Goal: Task Accomplishment & Management: Manage account settings

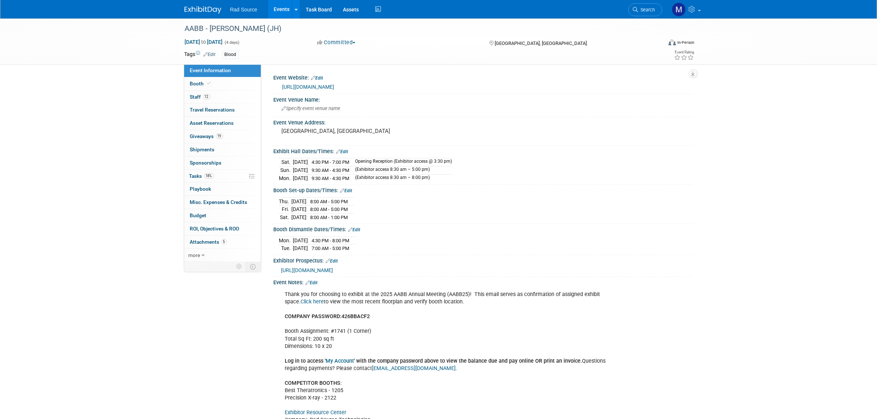
click at [201, 11] on img at bounding box center [202, 9] width 37 height 7
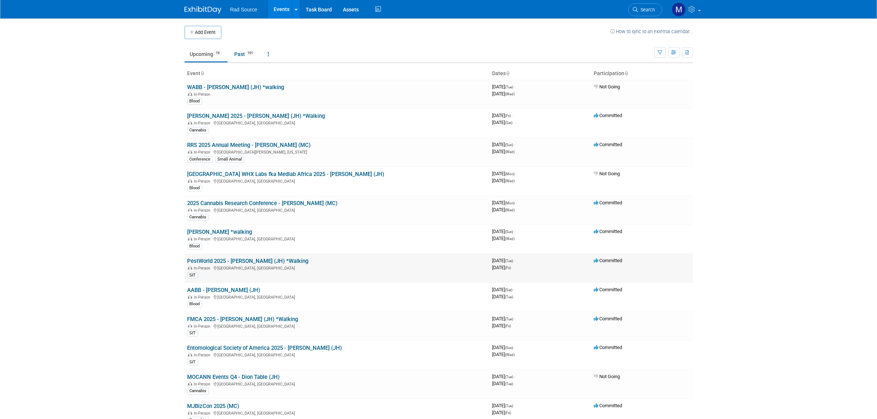
click at [253, 258] on link "PestWorld 2025 - [PERSON_NAME] (JH) *Walking" at bounding box center [247, 261] width 121 height 7
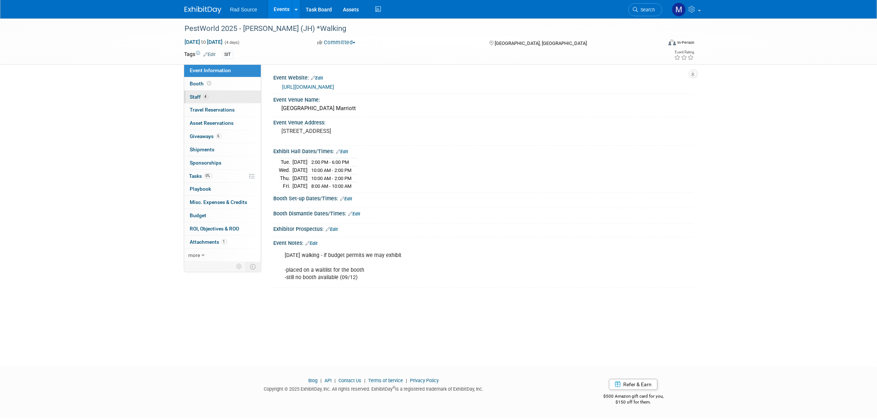
click at [237, 98] on link "4 Staff 4" at bounding box center [222, 97] width 77 height 13
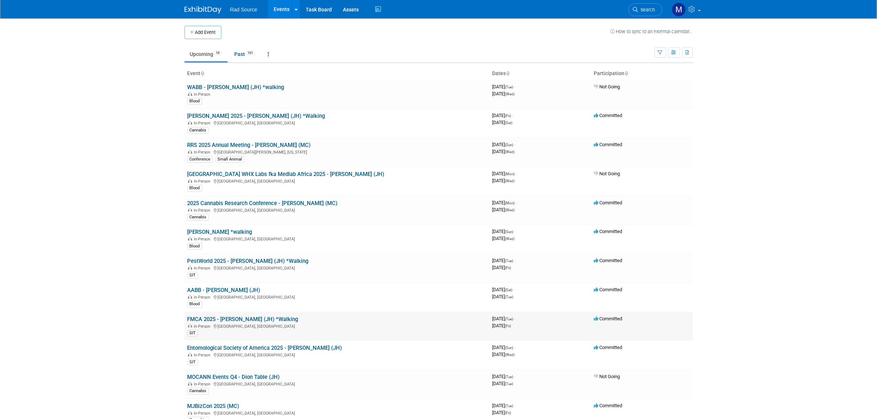
click at [246, 317] on link "FMCA 2025 - [PERSON_NAME] (JH) *Walking" at bounding box center [242, 319] width 111 height 7
click at [264, 317] on link "FMCA 2025 - [PERSON_NAME] (JH) *Walking" at bounding box center [242, 319] width 111 height 7
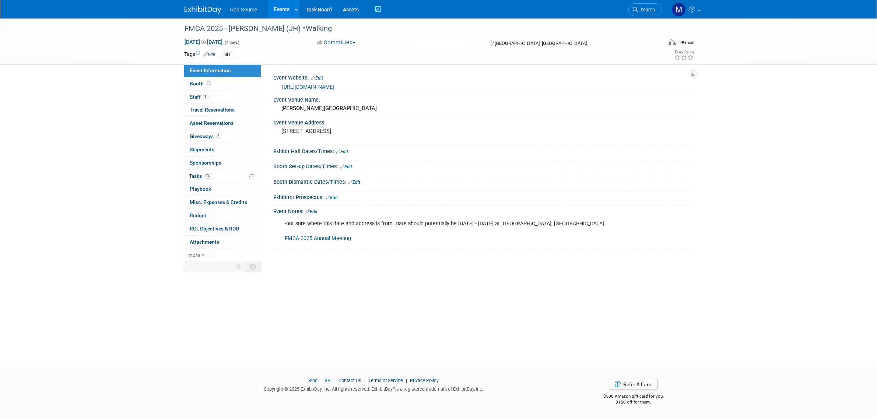
click at [328, 242] on link "FMCA 2025 Annual Meeting" at bounding box center [318, 238] width 66 height 6
click at [317, 212] on link "Edit" at bounding box center [312, 211] width 12 height 5
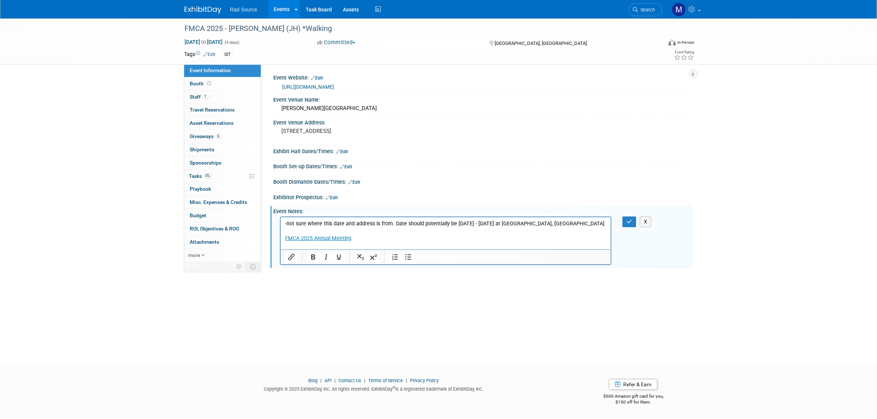
click at [302, 229] on p "-not sure where this date and address is from. Date should potentially be Novem…" at bounding box center [446, 231] width 322 height 22
click at [213, 7] on img at bounding box center [202, 9] width 37 height 7
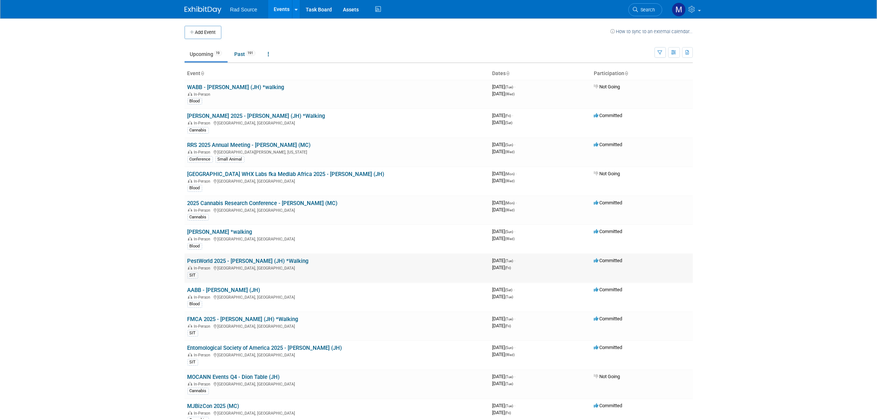
click at [260, 258] on link "PestWorld 2025 - [PERSON_NAME] (JH) *Walking" at bounding box center [247, 261] width 121 height 7
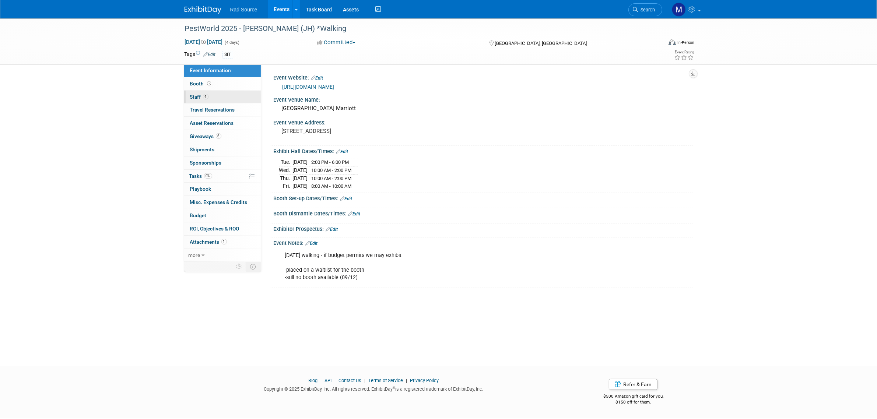
click at [234, 101] on link "4 Staff 4" at bounding box center [222, 97] width 77 height 13
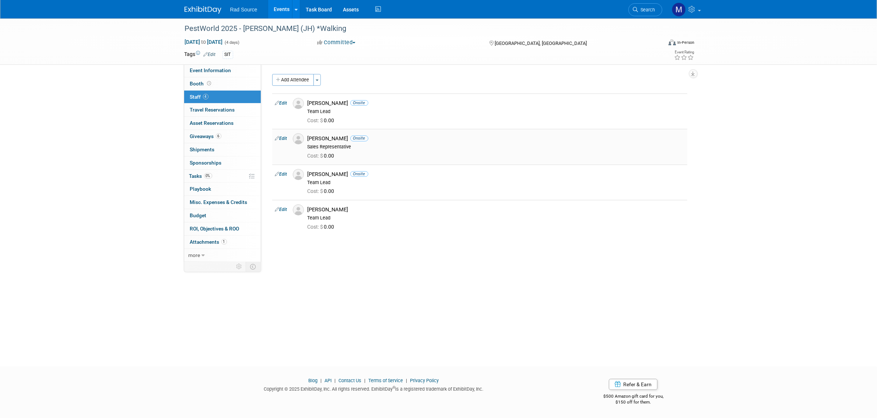
click at [285, 139] on link "Edit" at bounding box center [281, 138] width 12 height 5
select select "cf1813f7-f3cc-4250-823c-ed2781c029c4"
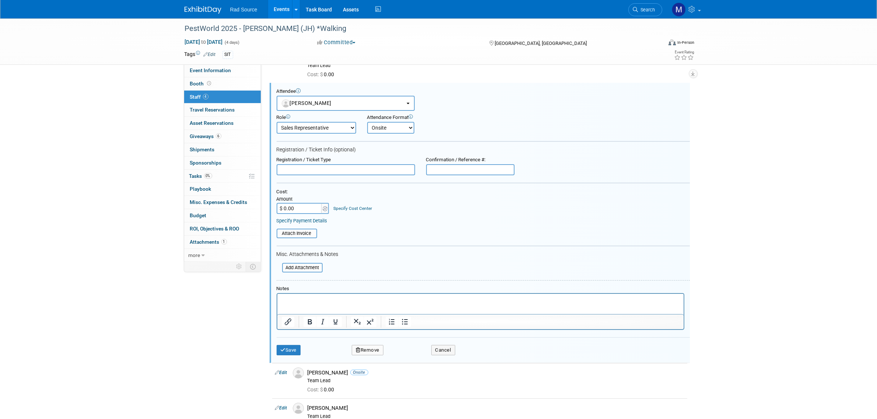
click at [372, 345] on button "Remove" at bounding box center [368, 350] width 32 height 10
click at [409, 354] on link "Yes" at bounding box center [407, 352] width 21 height 12
